Goal: Find specific page/section: Find specific page/section

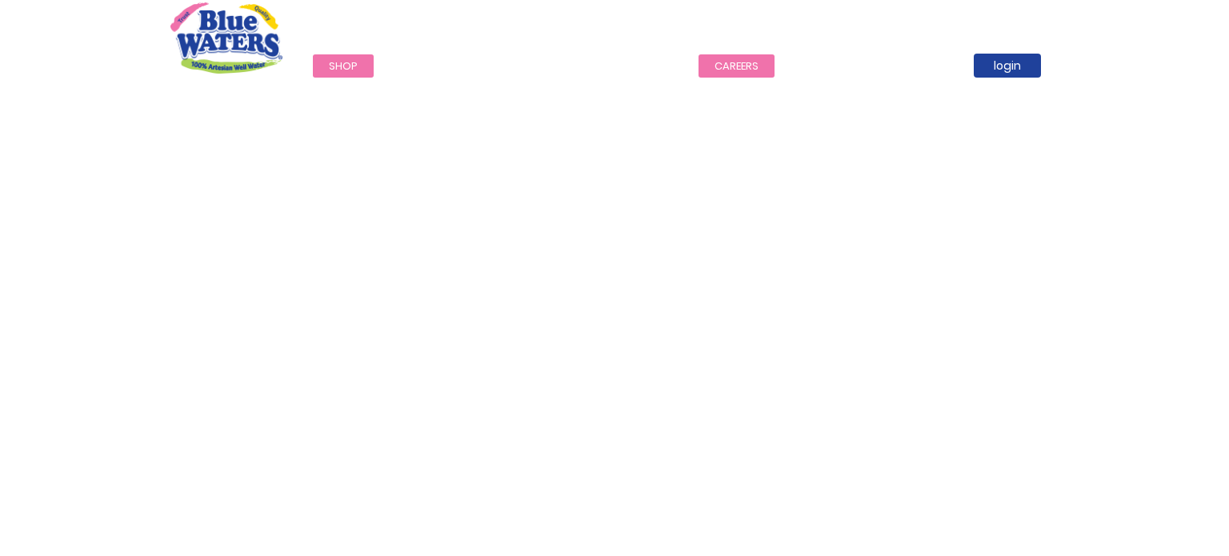
click at [746, 66] on link "careers" at bounding box center [737, 65] width 76 height 23
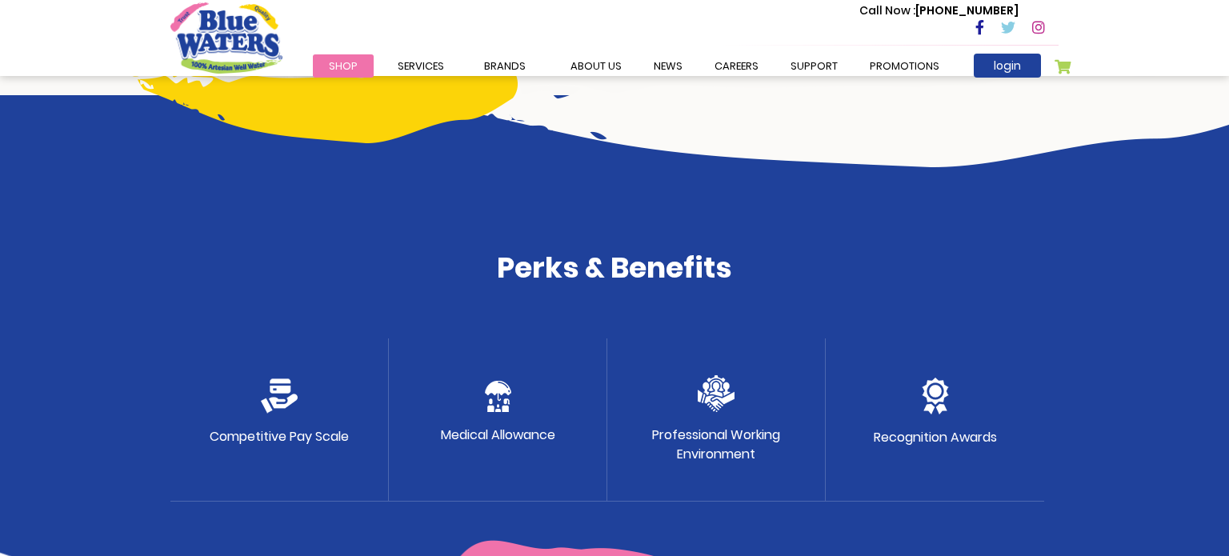
scroll to position [712, 0]
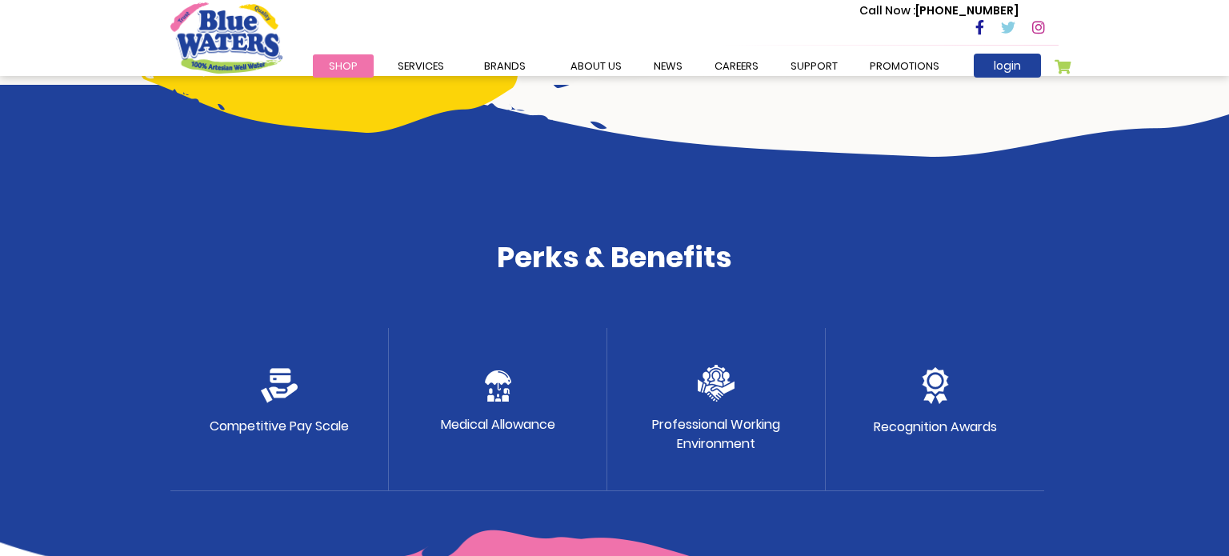
click at [263, 396] on img at bounding box center [279, 385] width 37 height 35
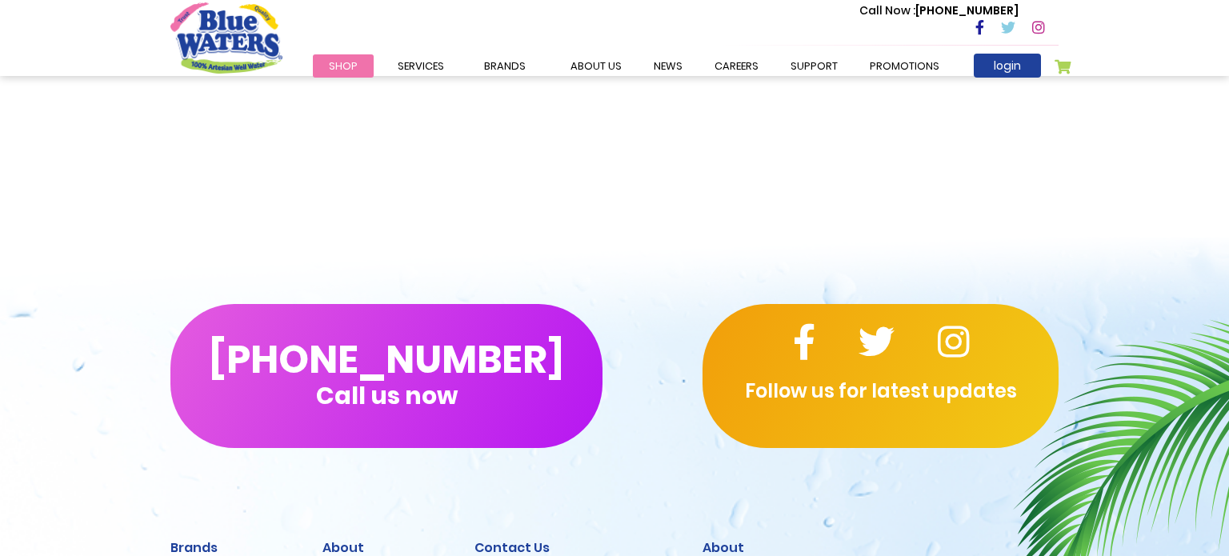
scroll to position [1337, 0]
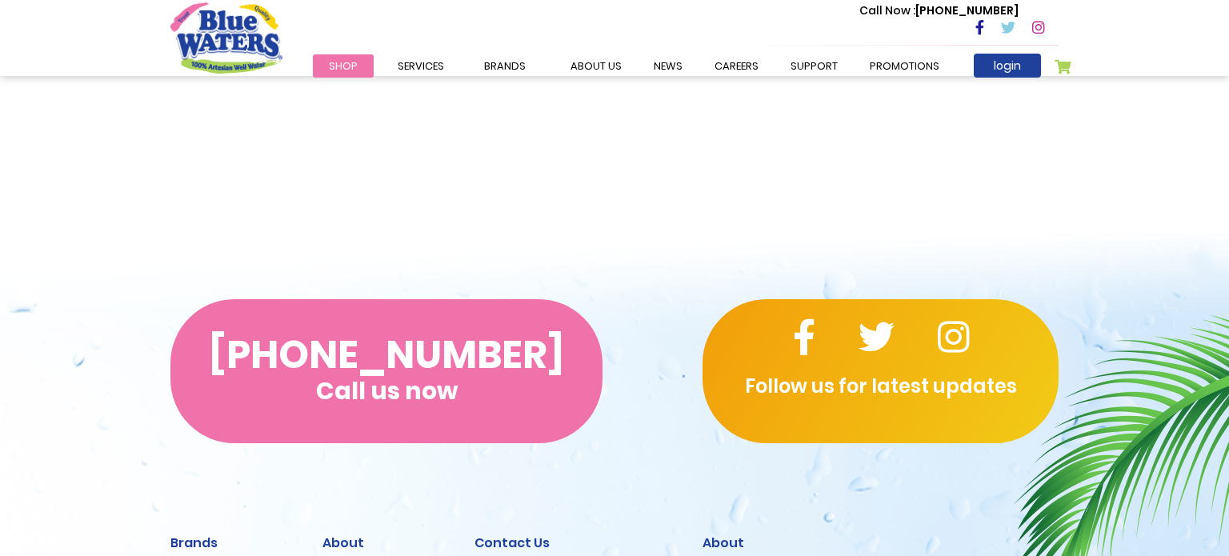
click at [286, 391] on button "[PHONE_NUMBER] Call us now" at bounding box center [386, 371] width 432 height 144
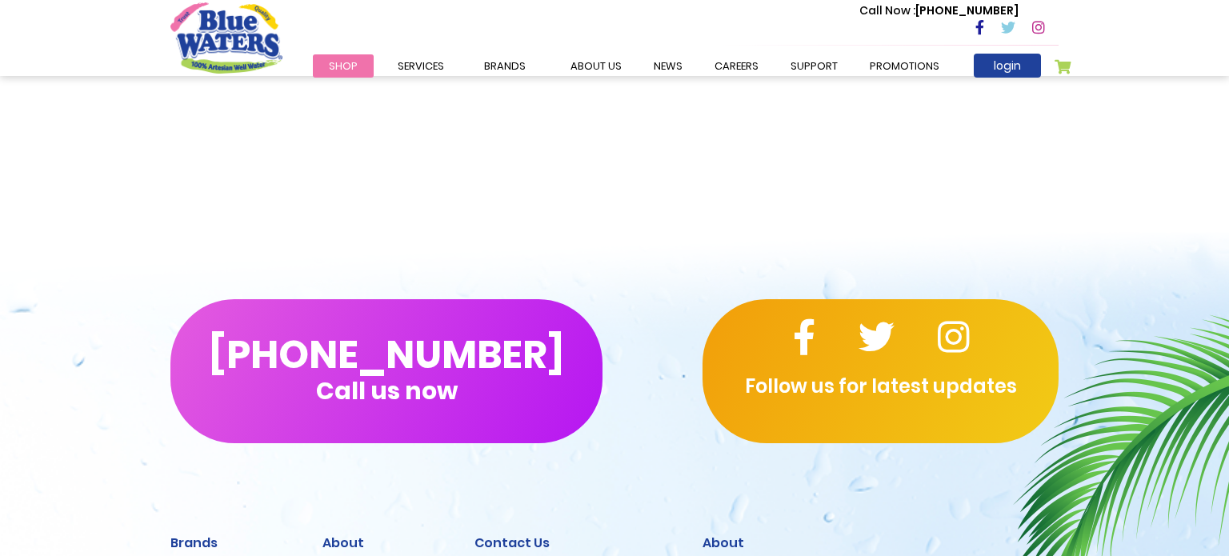
click at [754, 383] on p "Follow us for latest updates" at bounding box center [881, 386] width 356 height 29
click at [753, 288] on div "[PHONE_NUMBER] Call us now Follow us for latest updates" at bounding box center [614, 371] width 1229 height 272
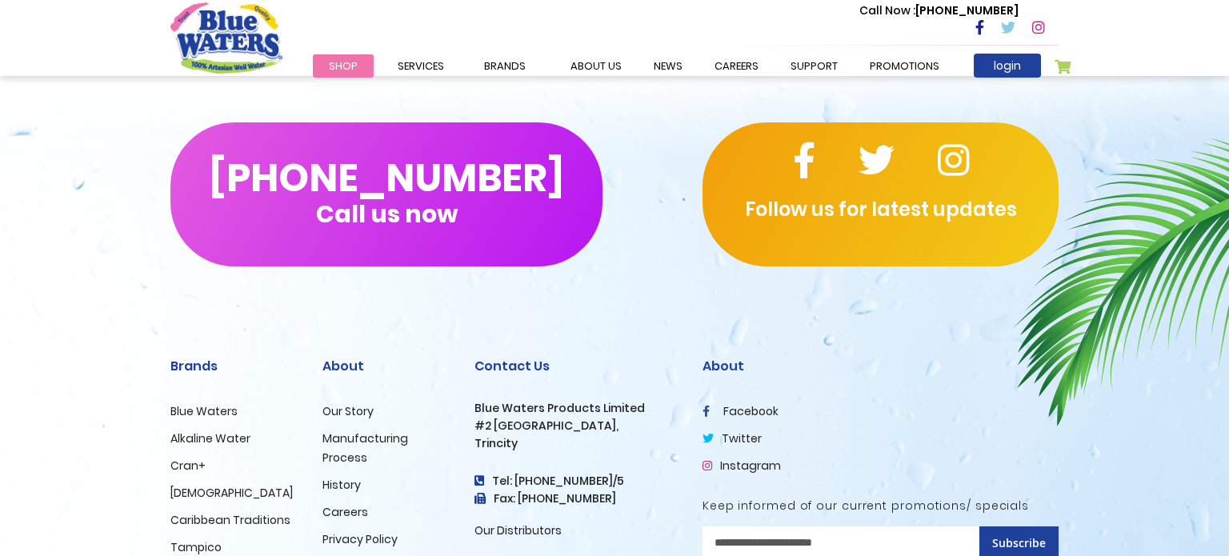
scroll to position [1662, 0]
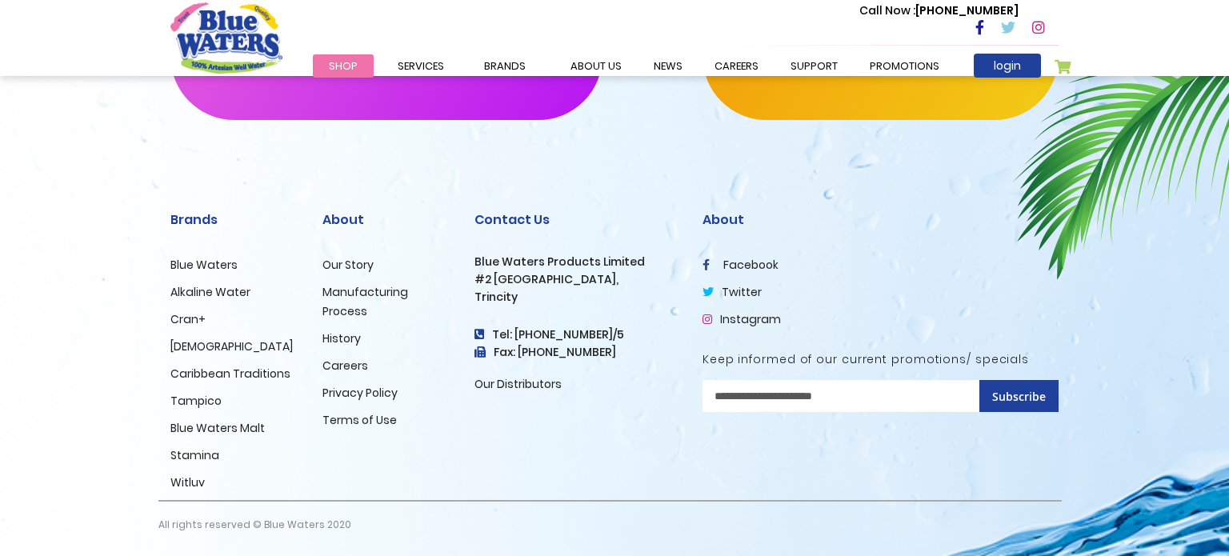
click at [347, 371] on link "Careers" at bounding box center [346, 366] width 46 height 16
